Goal: Share content: Share content

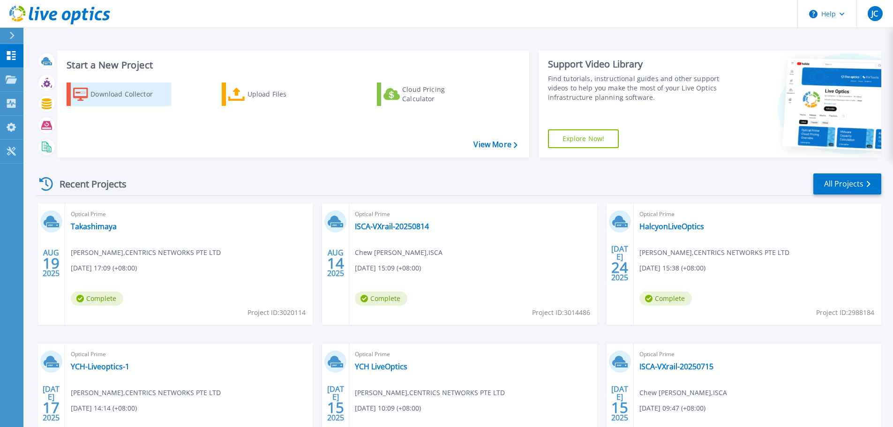
click at [128, 97] on div "Download Collector" at bounding box center [127, 94] width 75 height 19
click at [268, 115] on div "Download Collector Upload Files Cloud Pricing Calculator" at bounding box center [291, 114] width 465 height 78
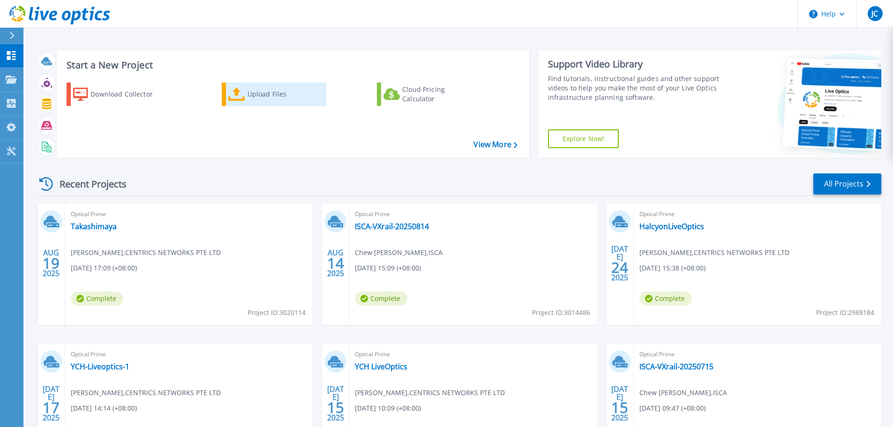
click at [268, 97] on div "Upload Files" at bounding box center [284, 94] width 75 height 19
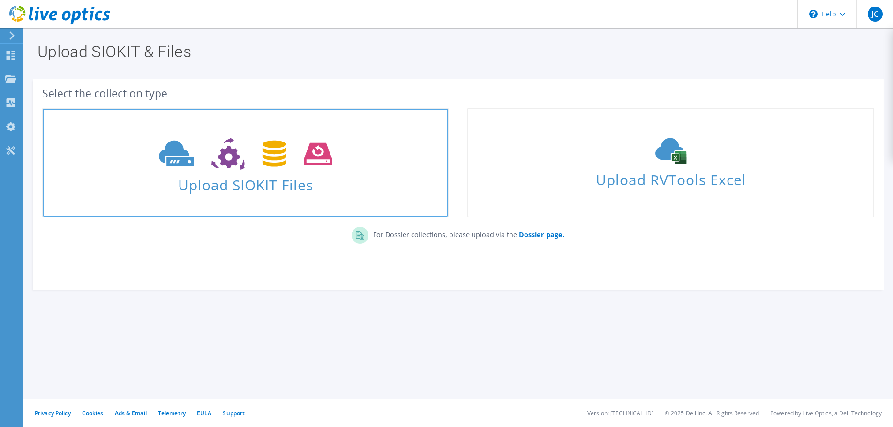
click at [355, 172] on span "Upload SIOKIT Files" at bounding box center [245, 182] width 404 height 20
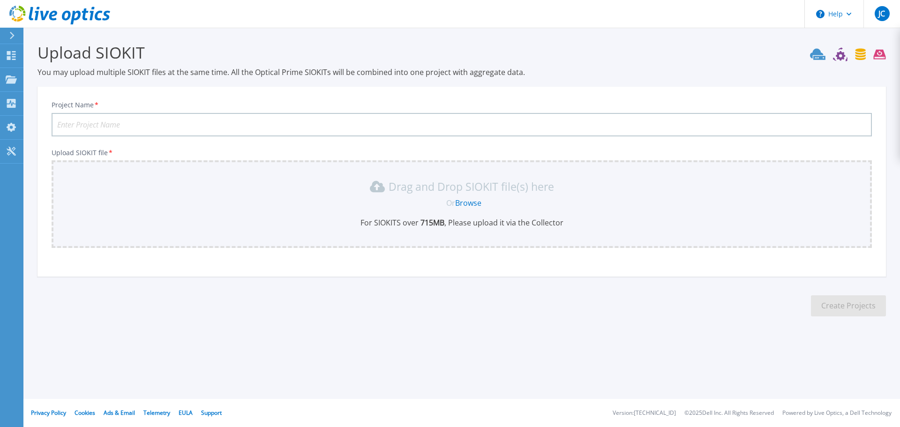
click at [158, 132] on input "Project Name *" at bounding box center [462, 124] width 820 height 23
type input "BrotherServer"
click at [478, 206] on link "Browse" at bounding box center [468, 203] width 26 height 10
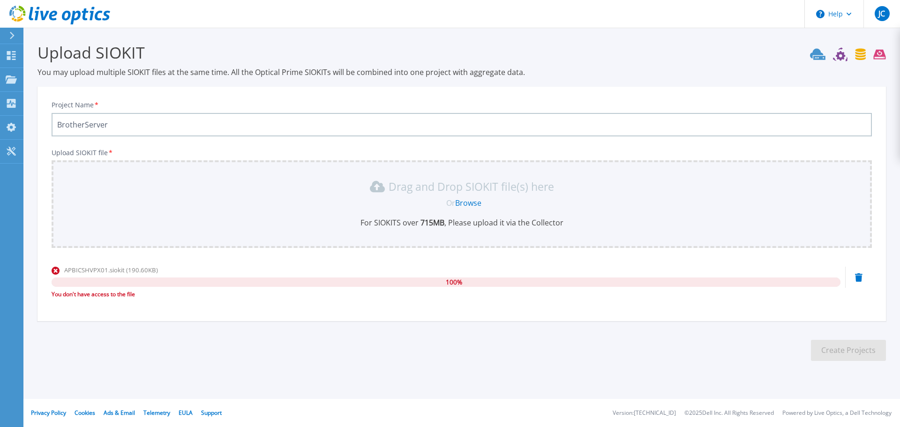
click at [856, 280] on icon at bounding box center [858, 277] width 7 height 8
click at [866, 18] on button "JC" at bounding box center [881, 14] width 37 height 28
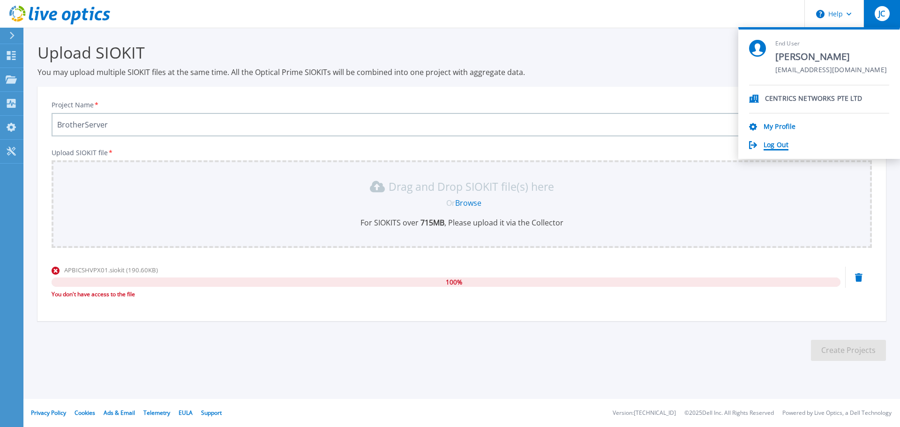
click at [772, 143] on link "Log Out" at bounding box center [775, 145] width 25 height 9
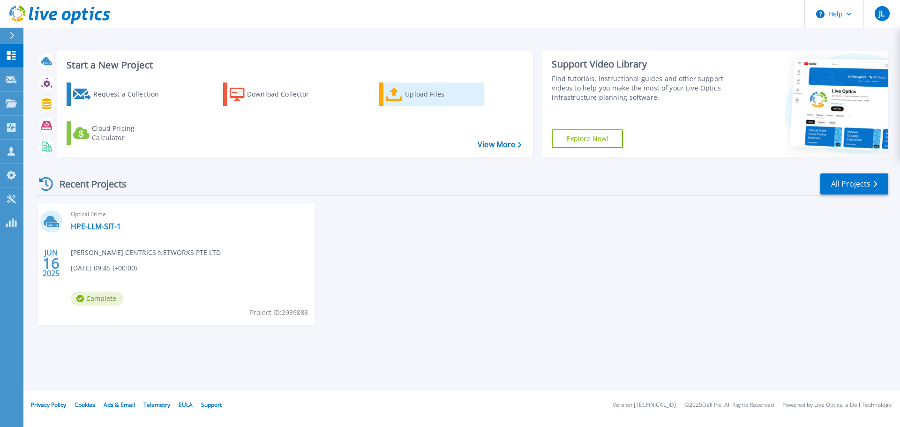
click at [386, 90] on icon at bounding box center [394, 95] width 17 height 14
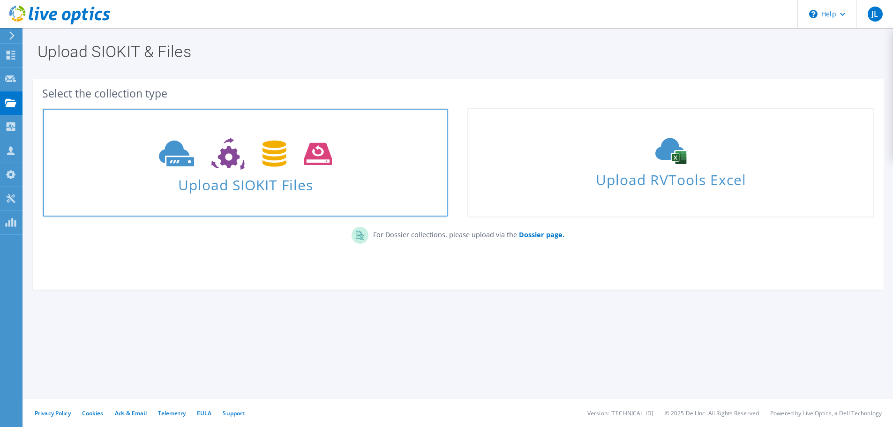
click at [266, 160] on icon at bounding box center [245, 154] width 173 height 32
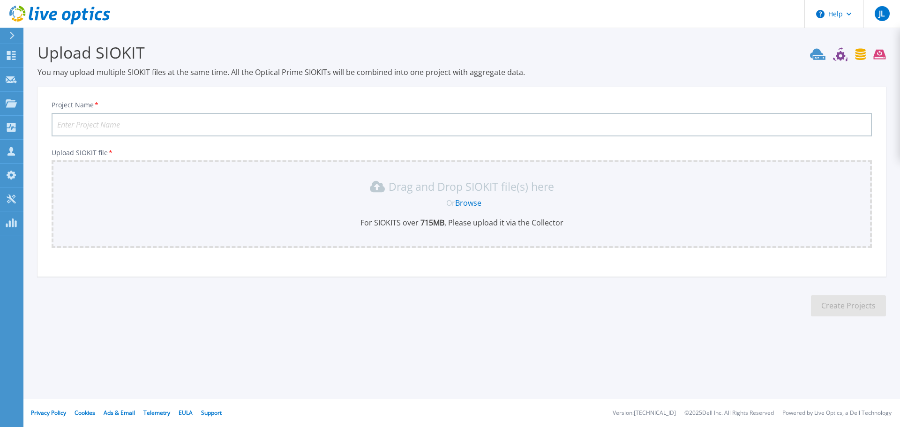
click at [145, 127] on input "Project Name *" at bounding box center [462, 124] width 820 height 23
type input "Brother Server"
click at [458, 201] on link "Browse" at bounding box center [468, 203] width 26 height 10
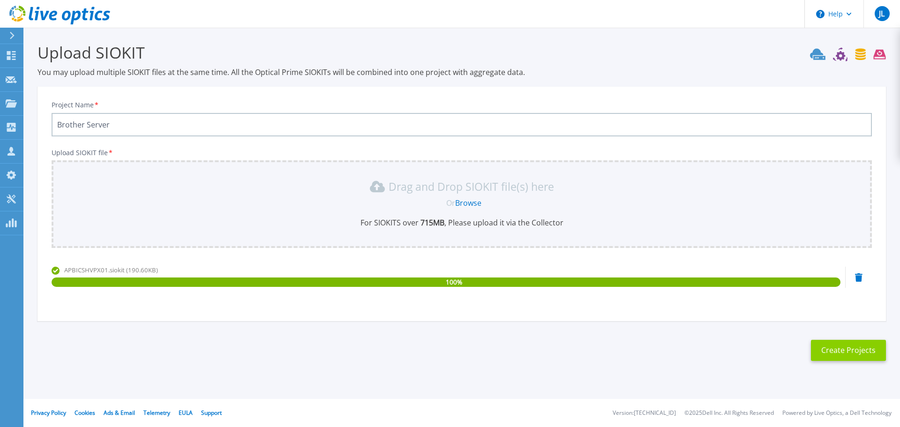
click at [837, 340] on button "Create Projects" at bounding box center [848, 350] width 75 height 21
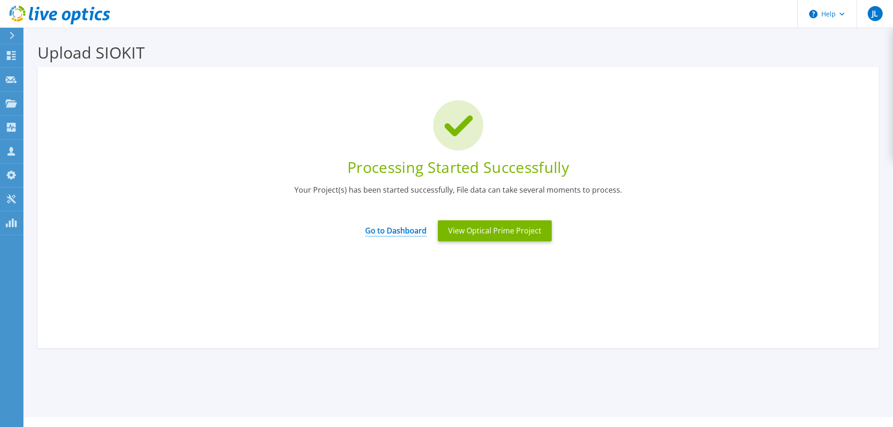
click at [424, 230] on link "Go to Dashboard" at bounding box center [395, 227] width 61 height 18
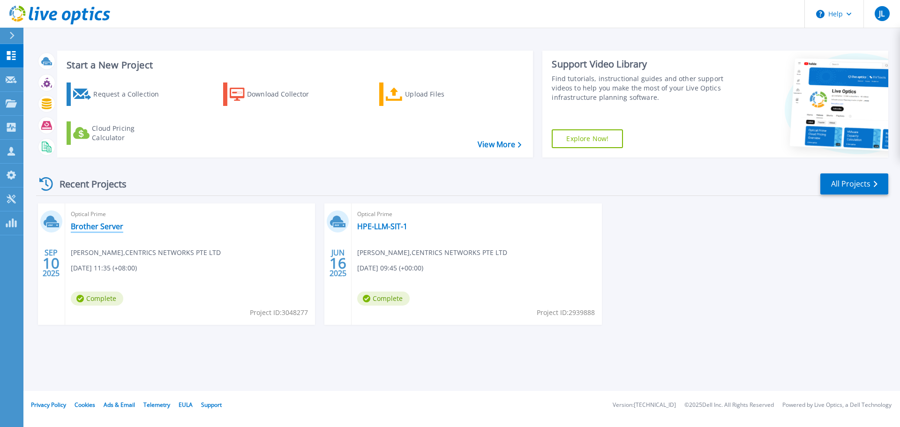
click at [88, 228] on link "Brother Server" at bounding box center [97, 226] width 52 height 9
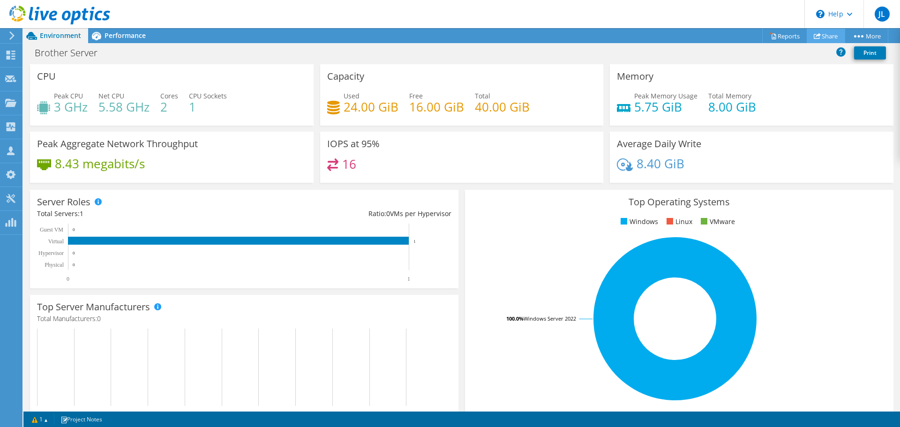
click at [818, 34] on link "Share" at bounding box center [825, 36] width 38 height 15
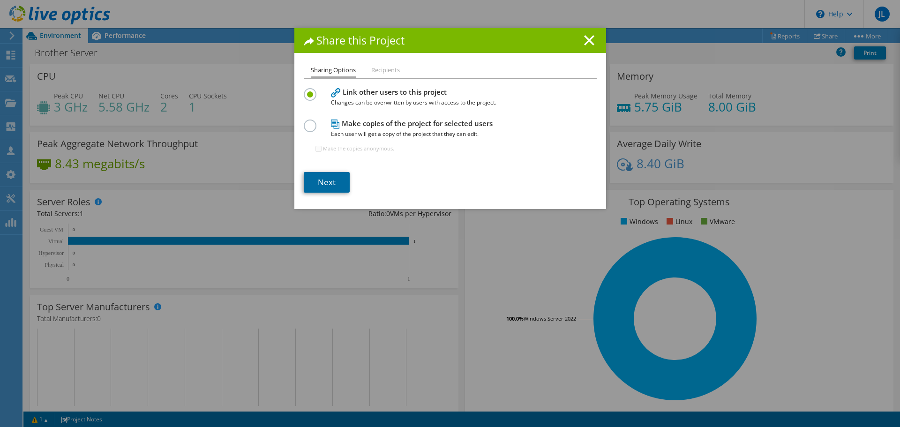
click at [320, 191] on link "Next" at bounding box center [327, 182] width 46 height 21
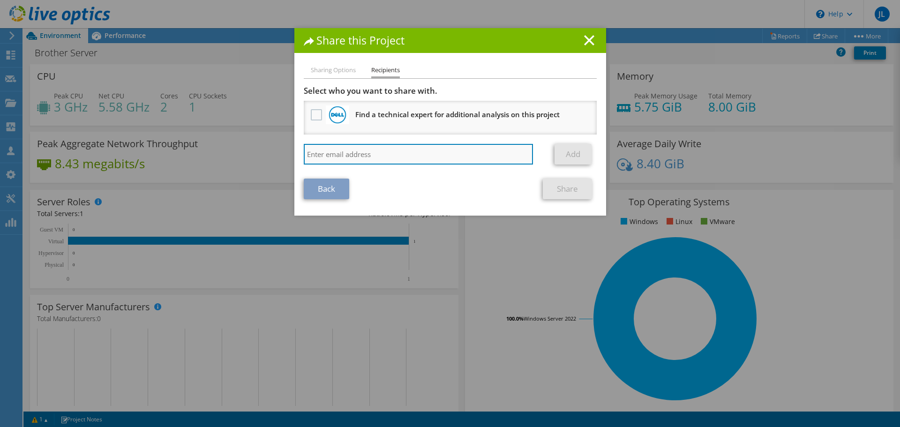
click at [349, 154] on input "search" at bounding box center [419, 154] width 230 height 21
type input "joshua_cho@centricsnetworks.com.sg"
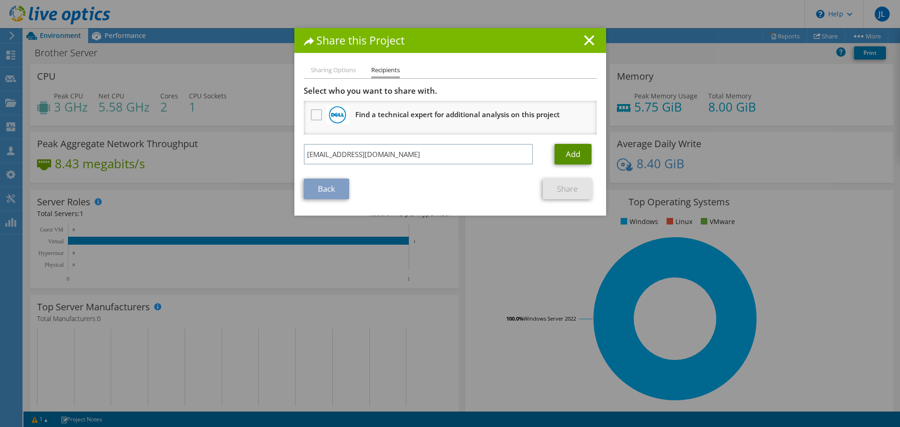
click at [558, 149] on link "Add" at bounding box center [572, 154] width 37 height 21
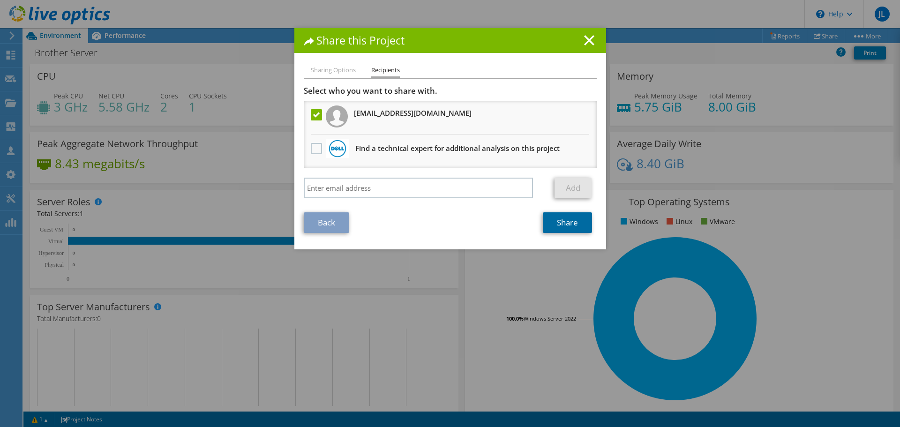
click at [572, 229] on link "Share" at bounding box center [567, 222] width 49 height 21
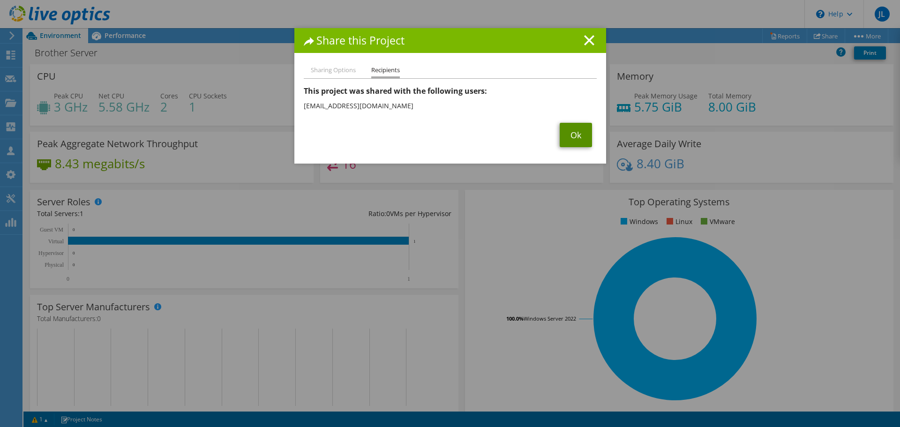
click at [577, 137] on link "Ok" at bounding box center [575, 135] width 32 height 24
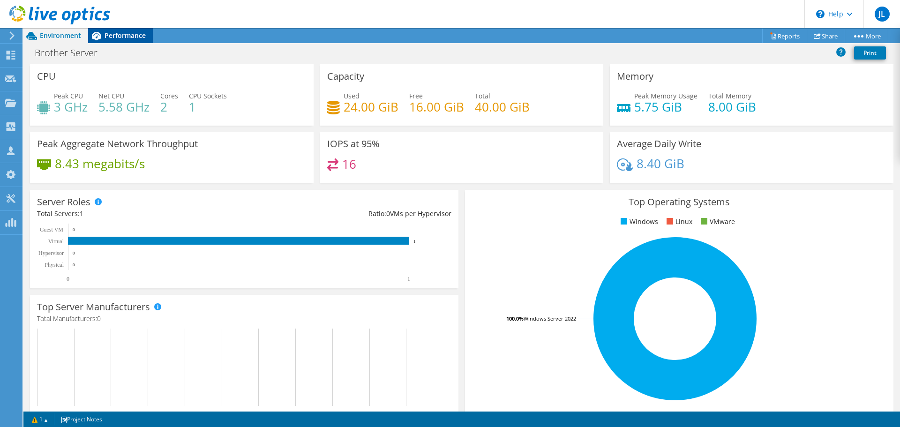
click at [121, 32] on span "Performance" at bounding box center [124, 35] width 41 height 9
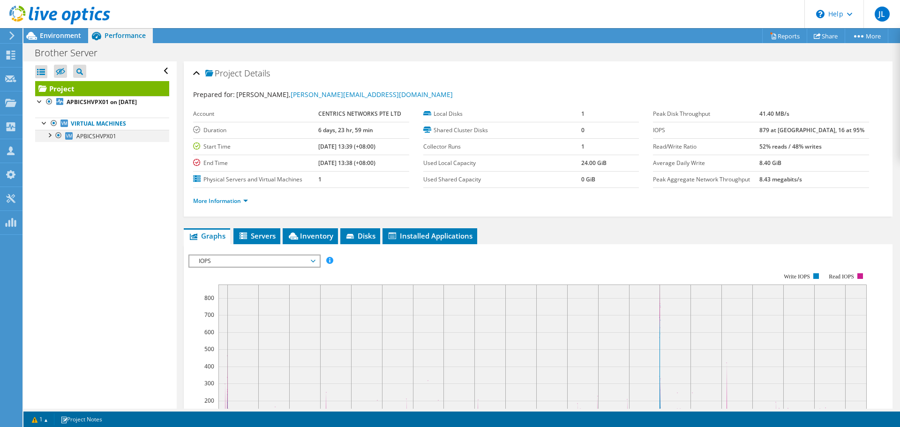
click at [53, 138] on div at bounding box center [49, 134] width 9 height 9
click at [105, 149] on link "0 C:" at bounding box center [102, 148] width 134 height 12
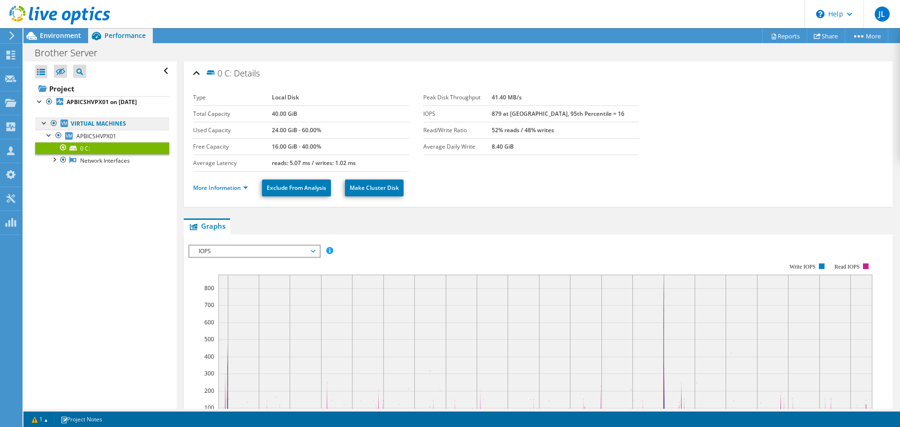
click at [114, 124] on link "Virtual Machines" at bounding box center [102, 124] width 134 height 12
click at [107, 140] on span "APBICSHVPX01" at bounding box center [96, 136] width 40 height 8
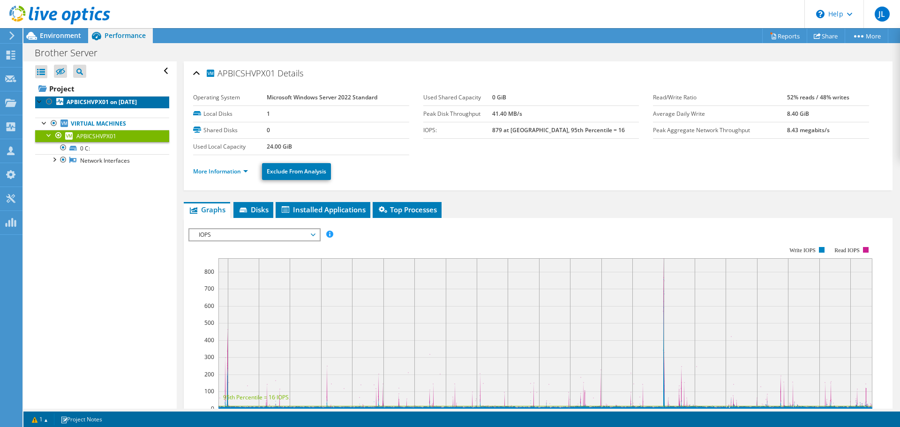
click at [84, 100] on b "APBICSHVPX01 on 9/10/2025" at bounding box center [102, 102] width 70 height 8
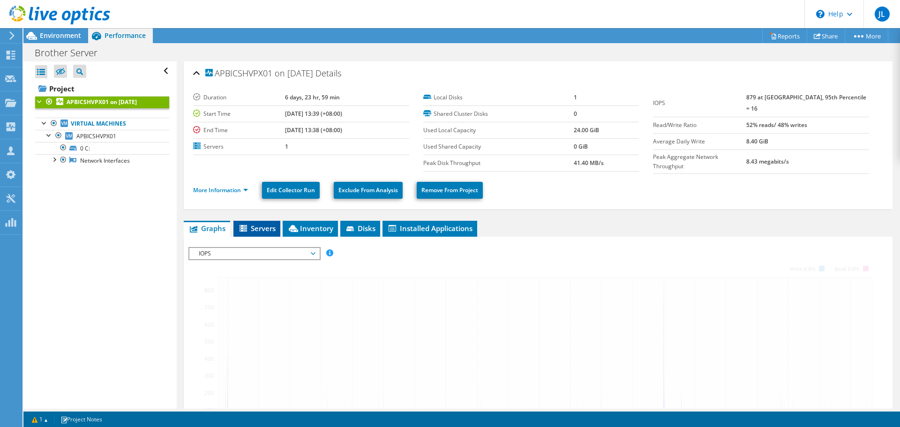
click at [265, 230] on span "Servers" at bounding box center [256, 227] width 37 height 9
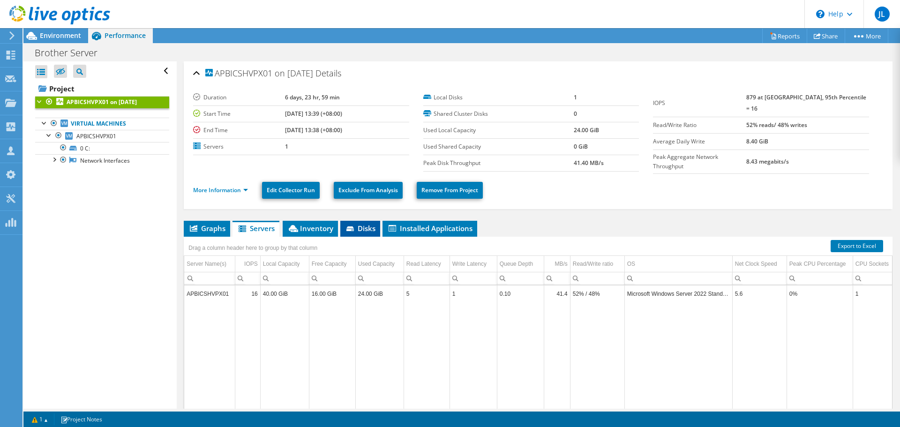
click at [360, 223] on span "Disks" at bounding box center [360, 227] width 30 height 9
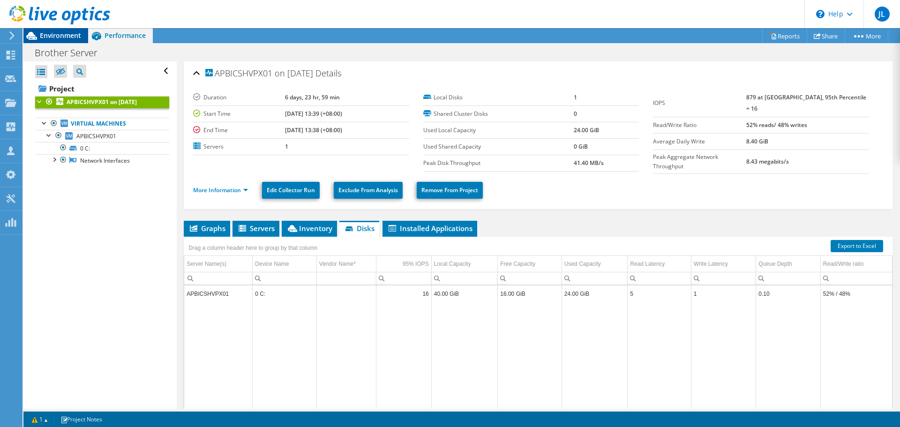
click at [50, 38] on span "Environment" at bounding box center [60, 35] width 41 height 9
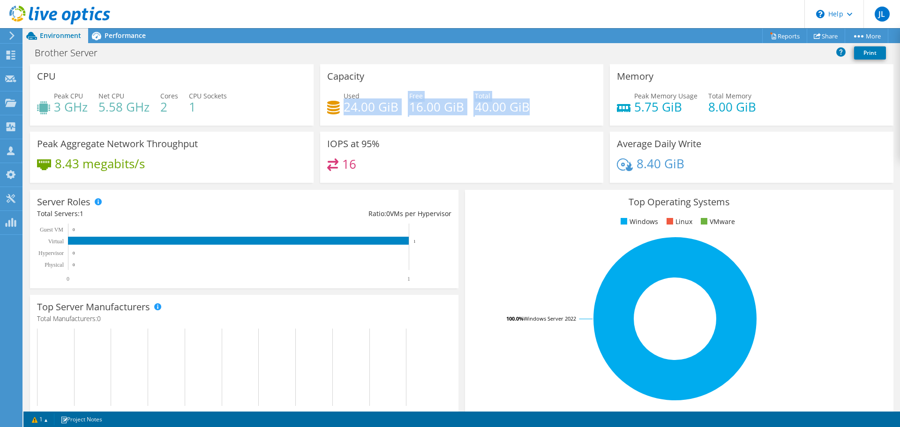
drag, startPoint x: 535, startPoint y: 112, endPoint x: 343, endPoint y: 108, distance: 192.1
click at [343, 108] on div "Used 24.00 GiB Free 16.00 GiB Total 40.00 GiB" at bounding box center [461, 106] width 269 height 30
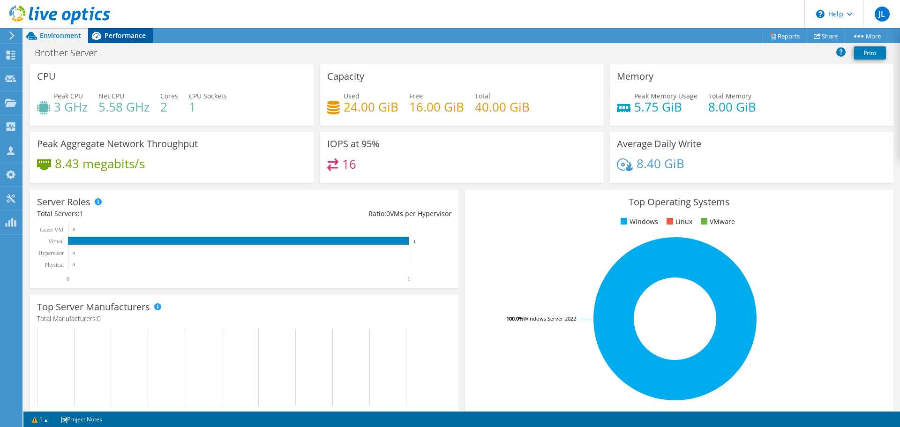
click at [125, 31] on span "Performance" at bounding box center [124, 35] width 41 height 9
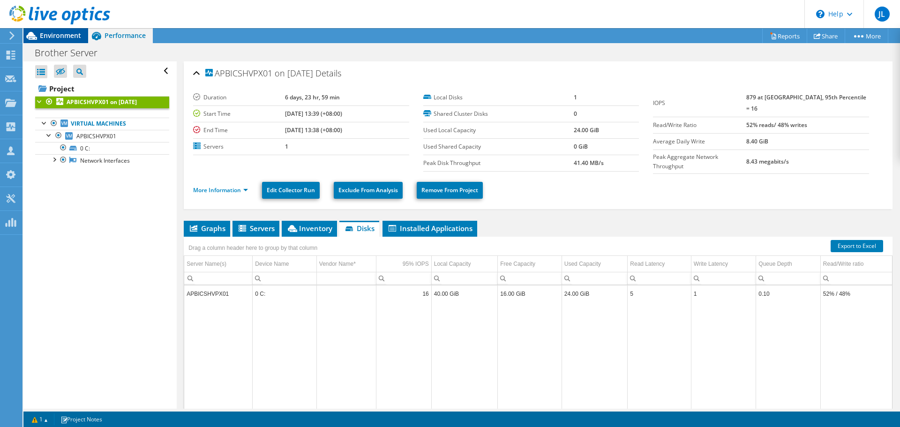
click at [47, 40] on div "Environment" at bounding box center [55, 35] width 65 height 15
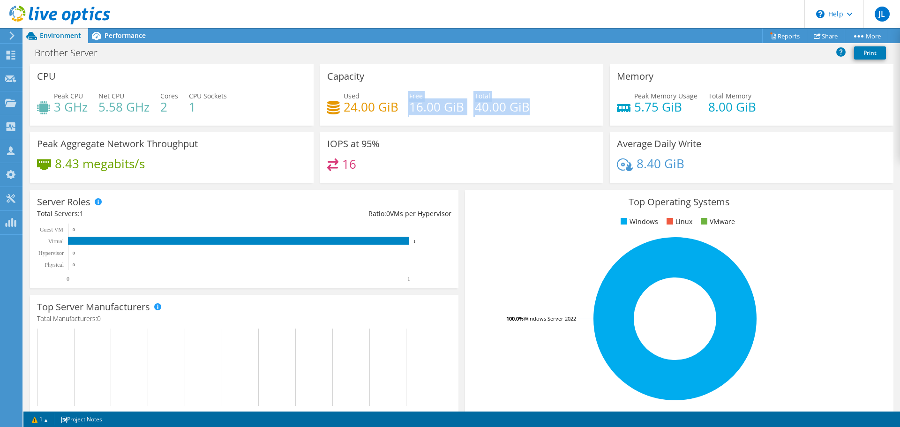
drag, startPoint x: 522, startPoint y: 115, endPoint x: 402, endPoint y: 108, distance: 119.7
click at [402, 108] on div "Used 24.00 GiB Free 16.00 GiB Total 40.00 GiB" at bounding box center [461, 106] width 269 height 30
click at [538, 108] on div "Used 24.00 GiB Free 16.00 GiB Total 40.00 GiB" at bounding box center [461, 106] width 269 height 30
drag, startPoint x: 529, startPoint y: 107, endPoint x: 345, endPoint y: 112, distance: 183.7
click at [345, 112] on div "Used 24.00 GiB Free 16.00 GiB Total 40.00 GiB" at bounding box center [461, 106] width 269 height 30
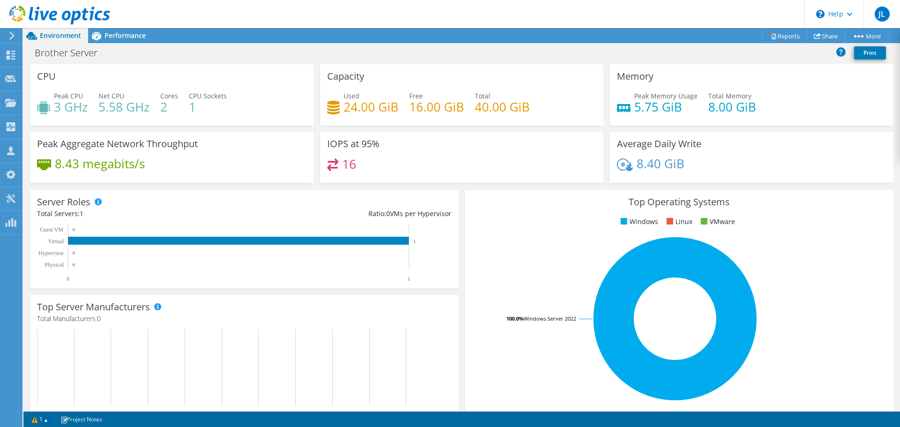
click at [530, 110] on div "Used 24.00 GiB Free 16.00 GiB Total 40.00 GiB" at bounding box center [461, 106] width 269 height 30
click at [878, 18] on span "JL" at bounding box center [881, 14] width 15 height 15
